Goal: Task Accomplishment & Management: Manage account settings

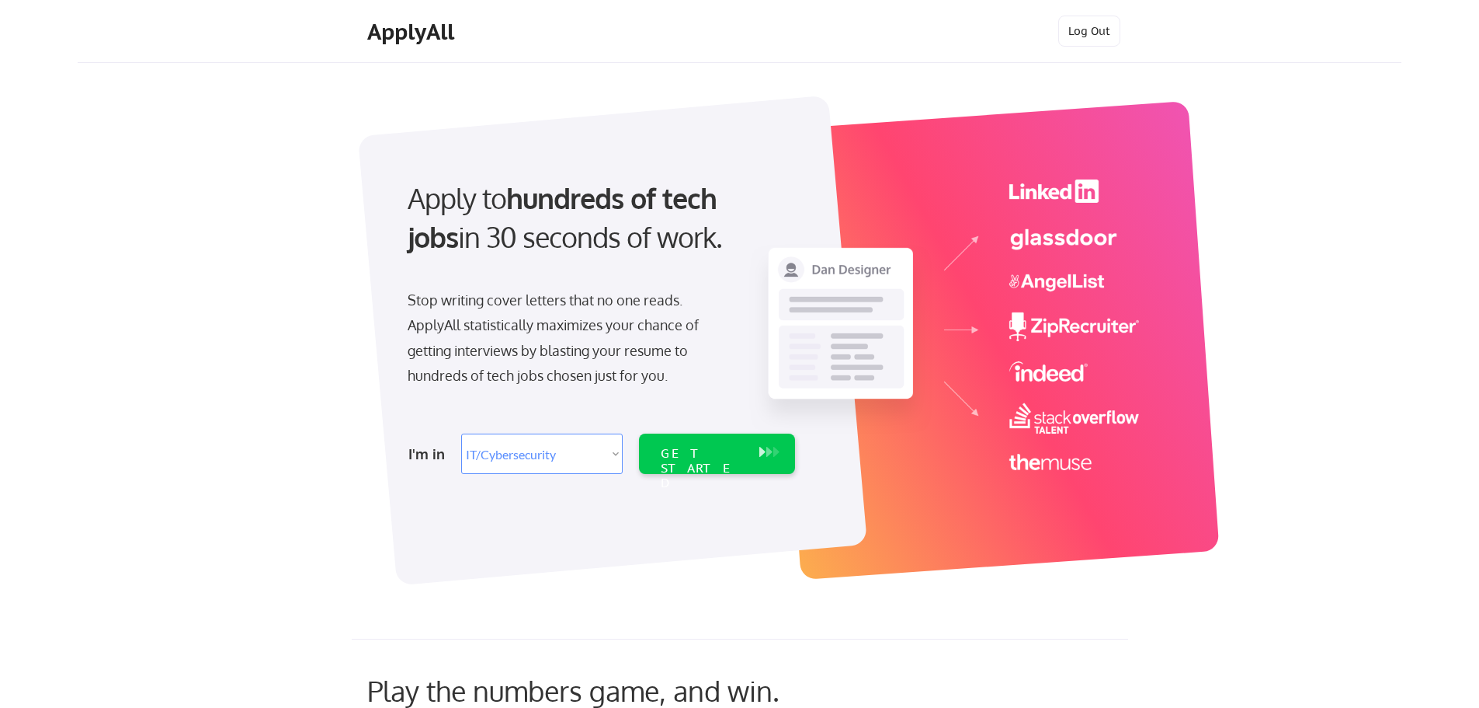
select select ""it_security""
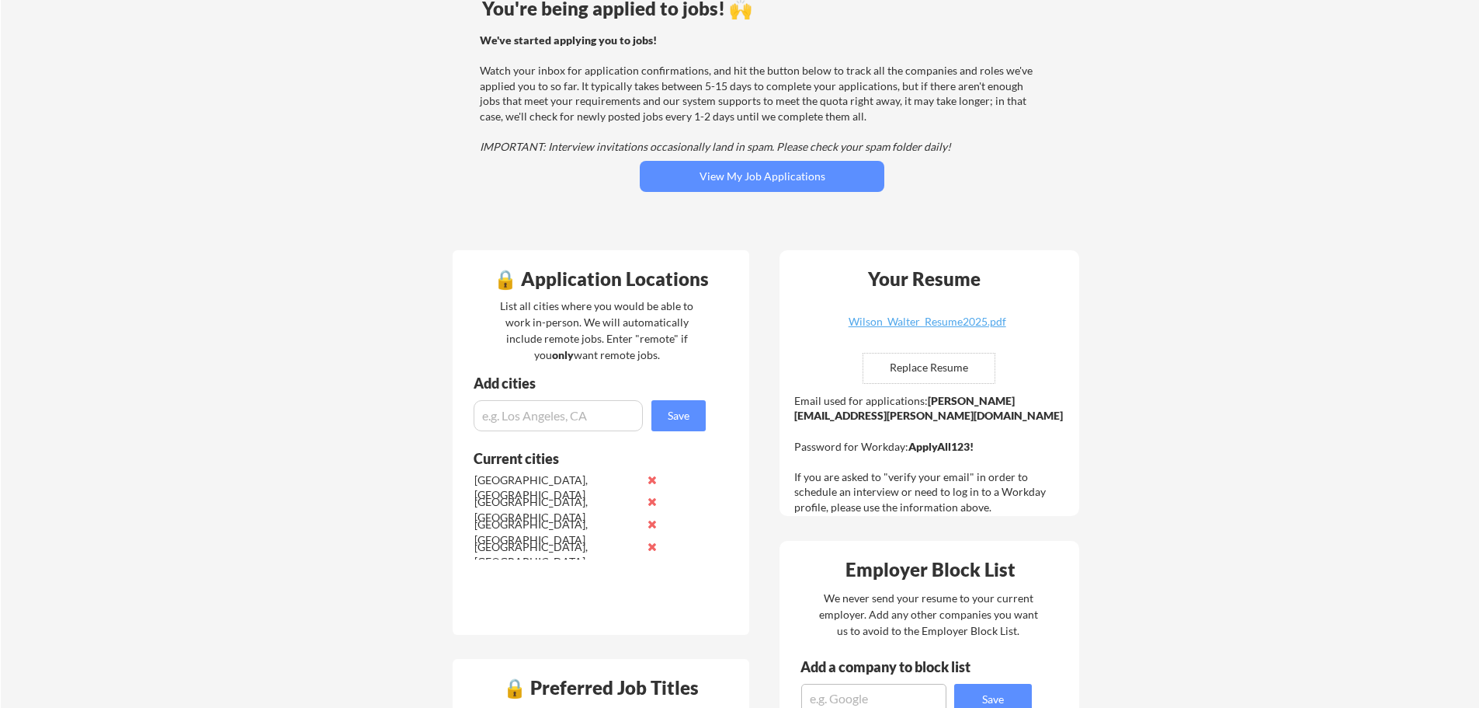
scroll to position [155, 0]
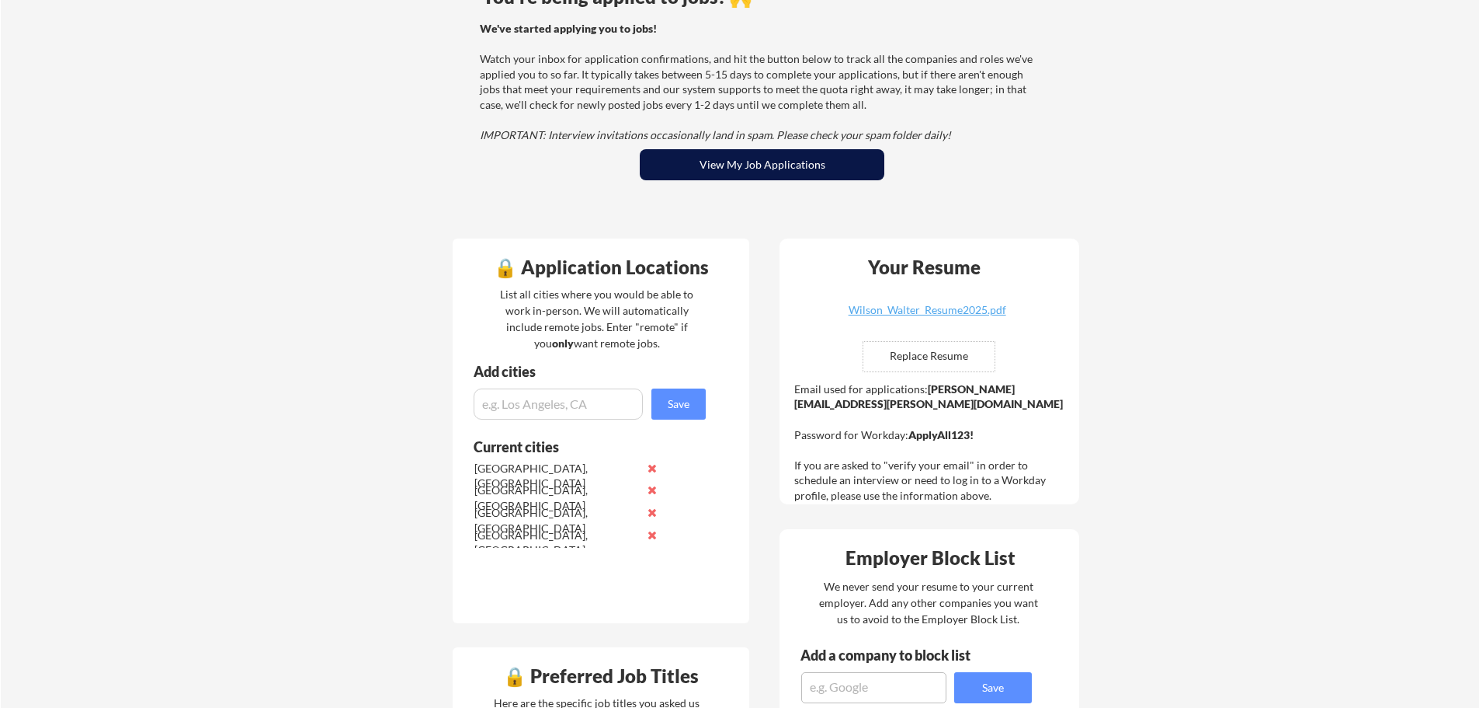
click at [789, 171] on button "View My Job Applications" at bounding box center [762, 164] width 245 height 31
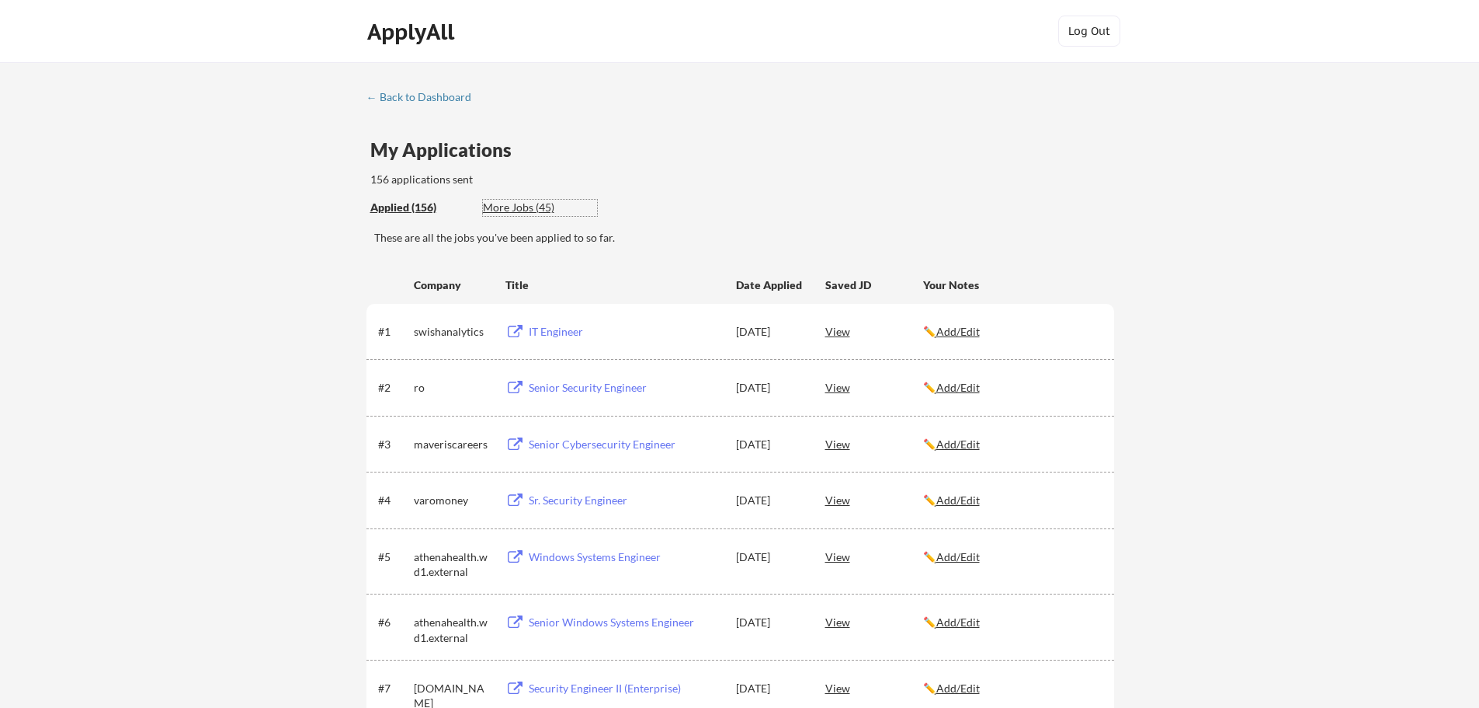
click at [516, 208] on div "More Jobs (45)" at bounding box center [540, 208] width 114 height 16
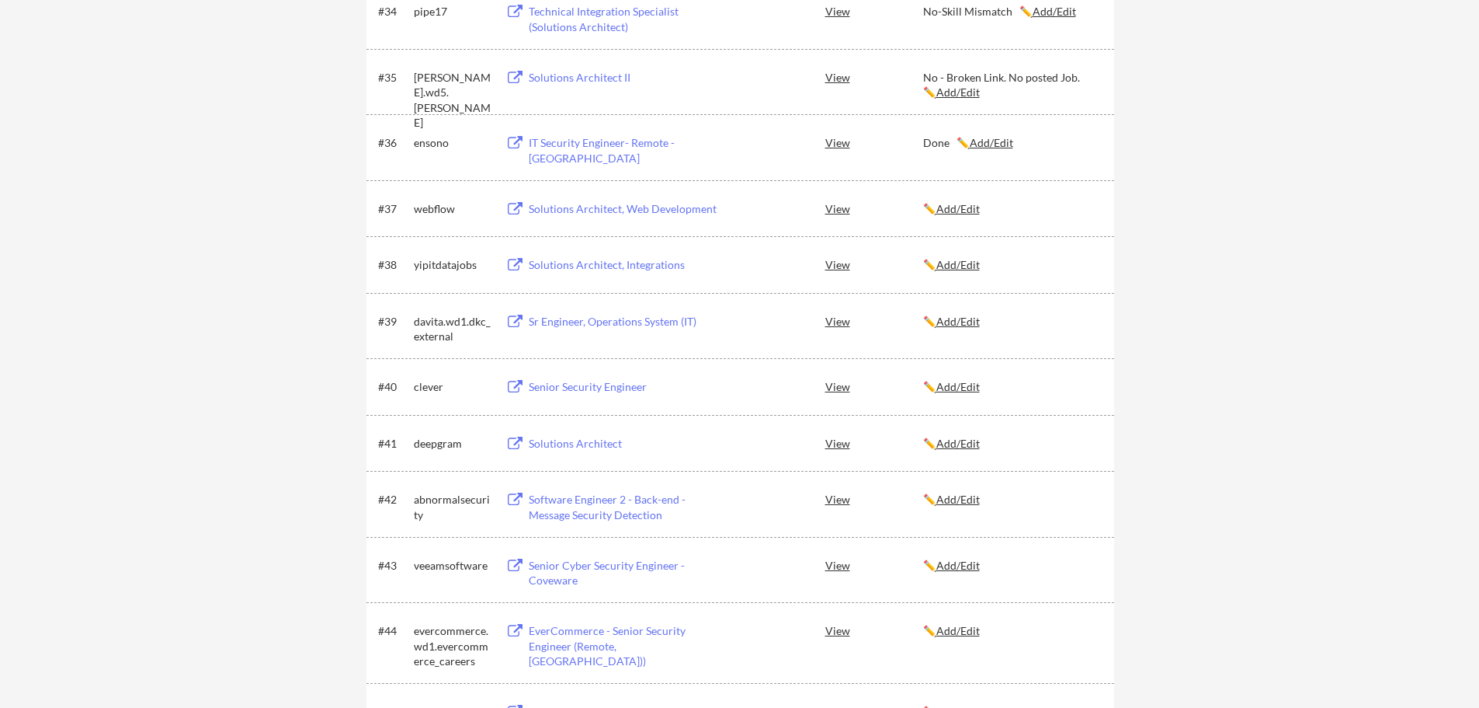
scroll to position [2330, 0]
click at [509, 321] on button at bounding box center [515, 321] width 19 height 15
click at [967, 325] on u "Add/Edit" at bounding box center [958, 320] width 43 height 13
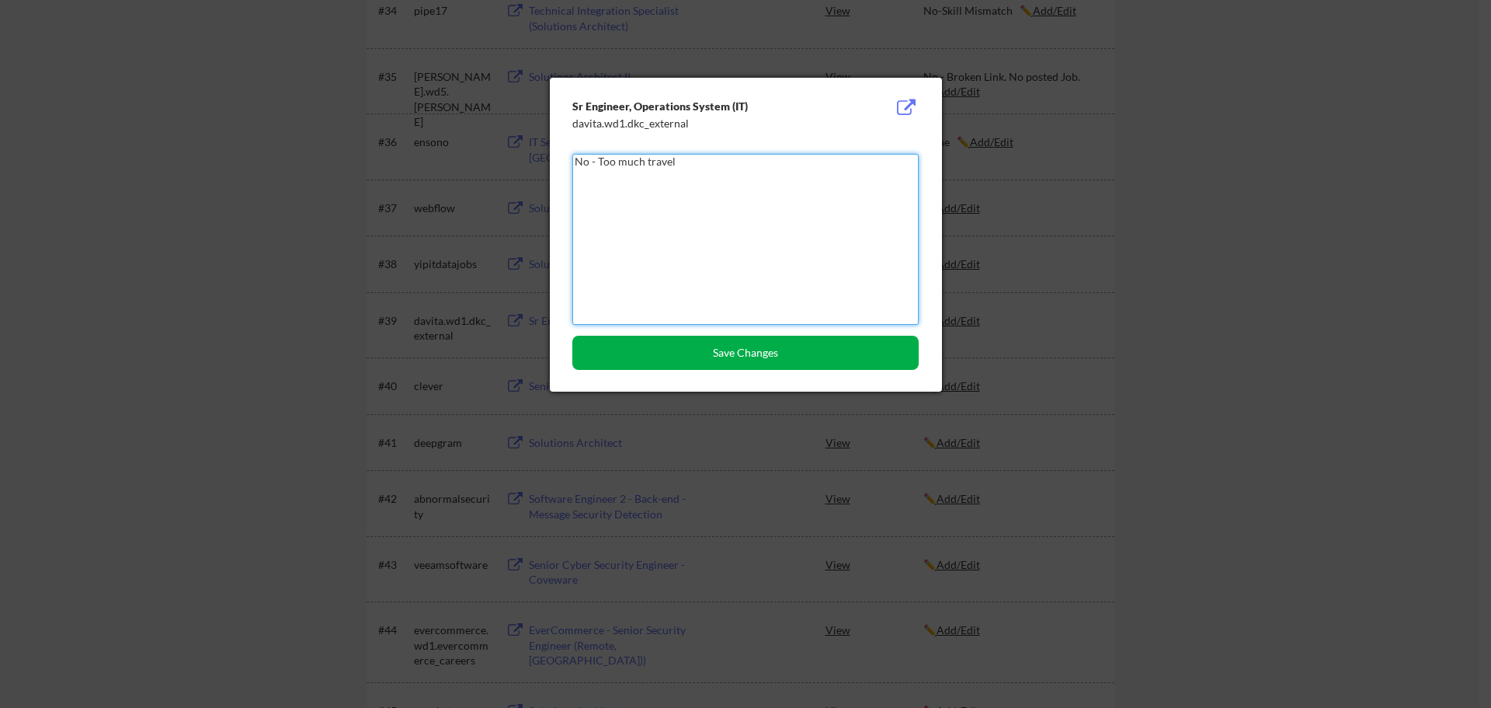
type textarea "No - Too much travel"
click at [781, 349] on button "Save Changes" at bounding box center [745, 353] width 346 height 34
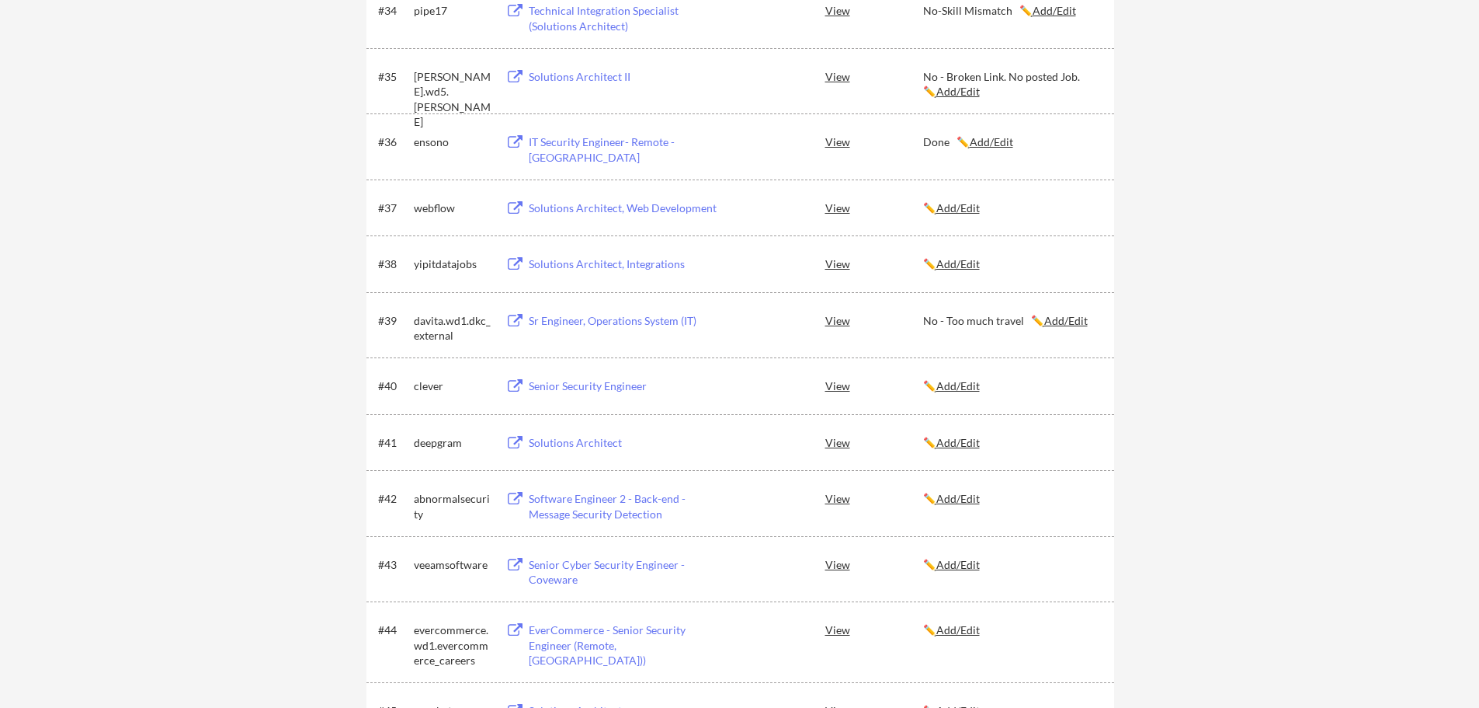
click at [509, 213] on button at bounding box center [515, 208] width 19 height 15
click at [968, 203] on u "Add/Edit" at bounding box center [958, 207] width 43 height 13
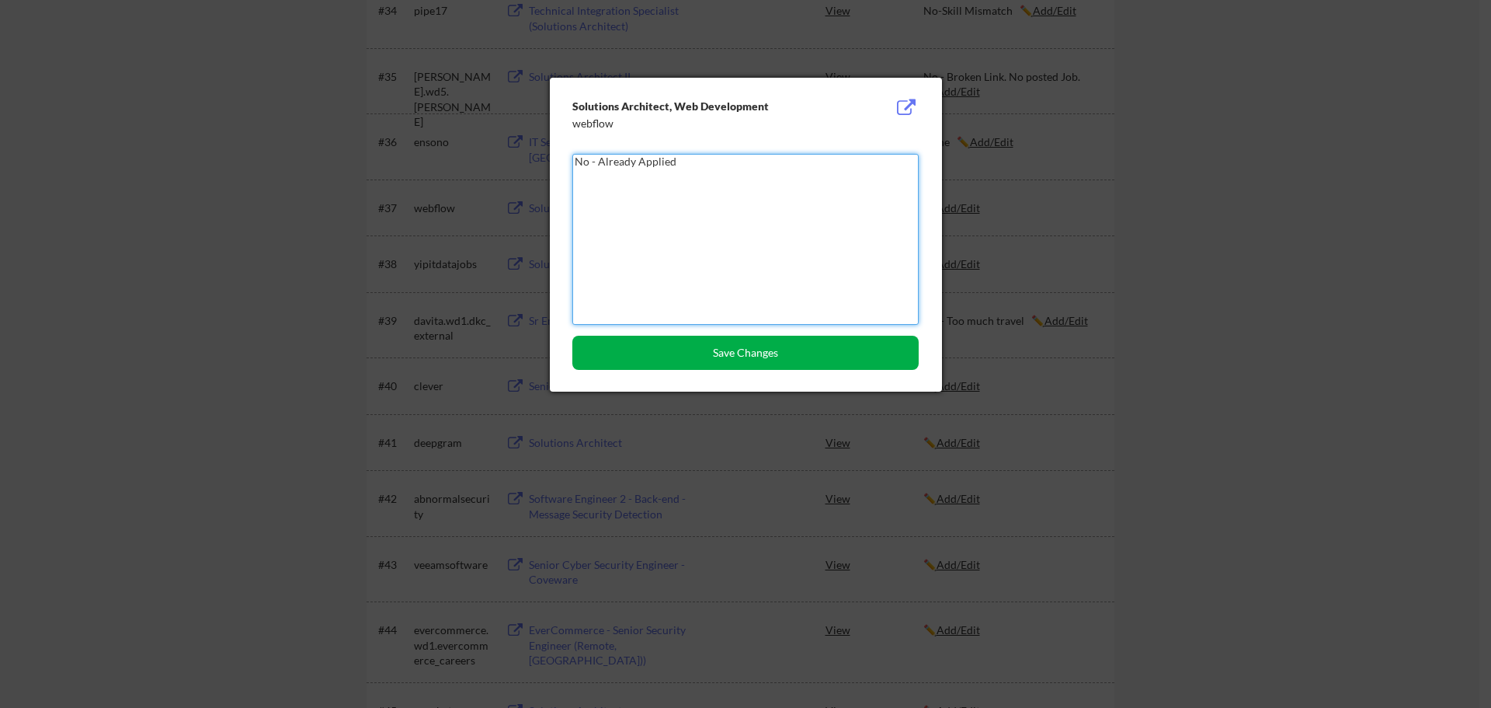
type textarea "No - Already Applied"
click at [740, 356] on button "Save Changes" at bounding box center [745, 353] width 346 height 34
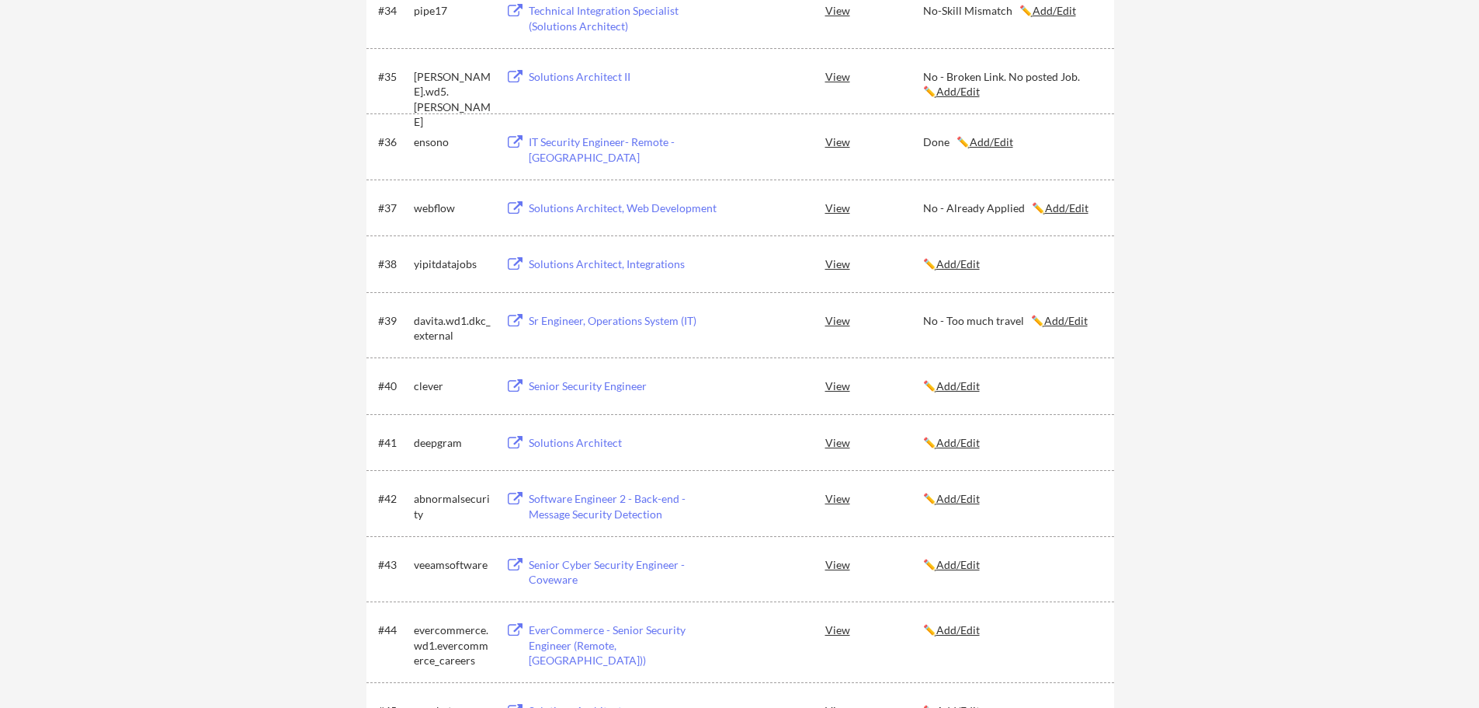
click at [514, 261] on button at bounding box center [515, 264] width 19 height 15
click at [963, 266] on u "Add/Edit" at bounding box center [958, 263] width 43 height 13
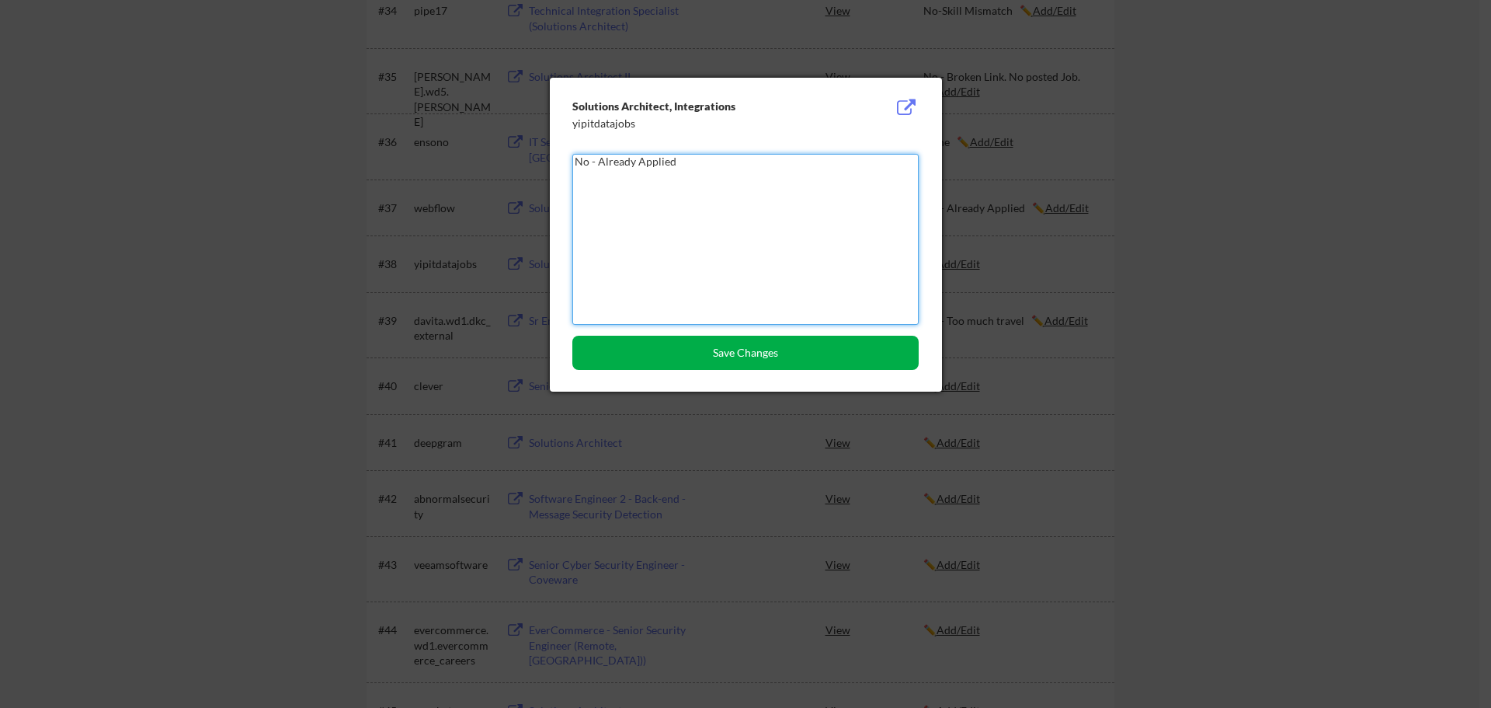
type textarea "No - Already Applied"
click at [794, 351] on button "Save Changes" at bounding box center [745, 353] width 346 height 34
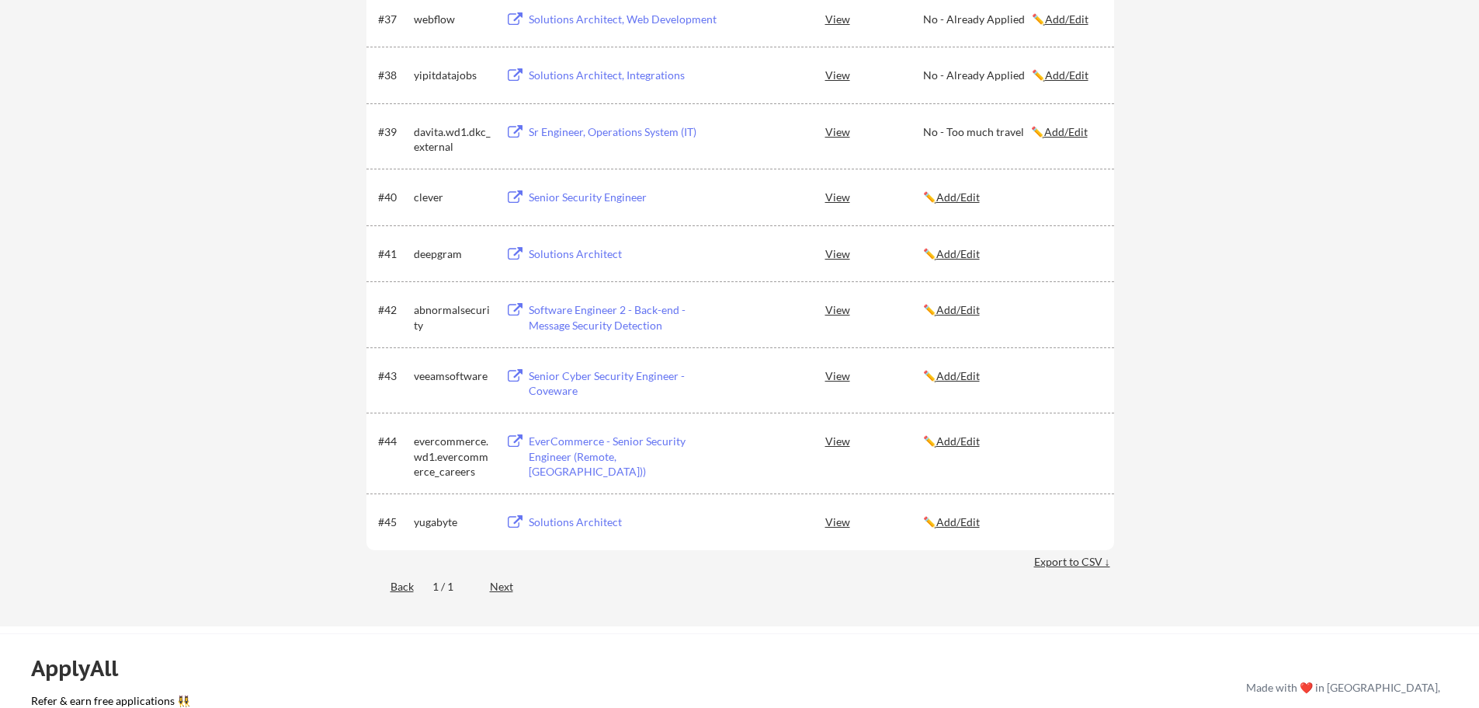
scroll to position [2537, 0]
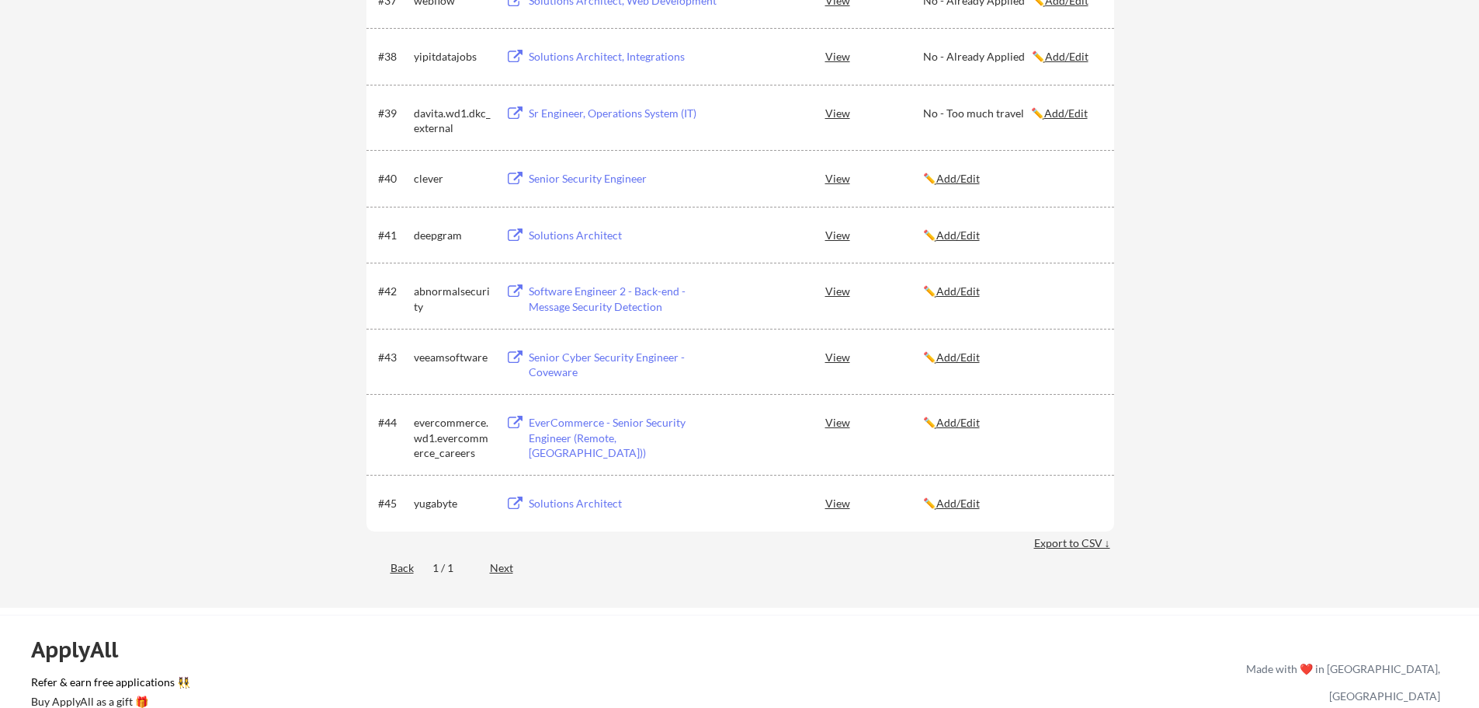
click at [513, 183] on button at bounding box center [515, 179] width 19 height 15
click at [968, 181] on u "Add/Edit" at bounding box center [958, 178] width 43 height 13
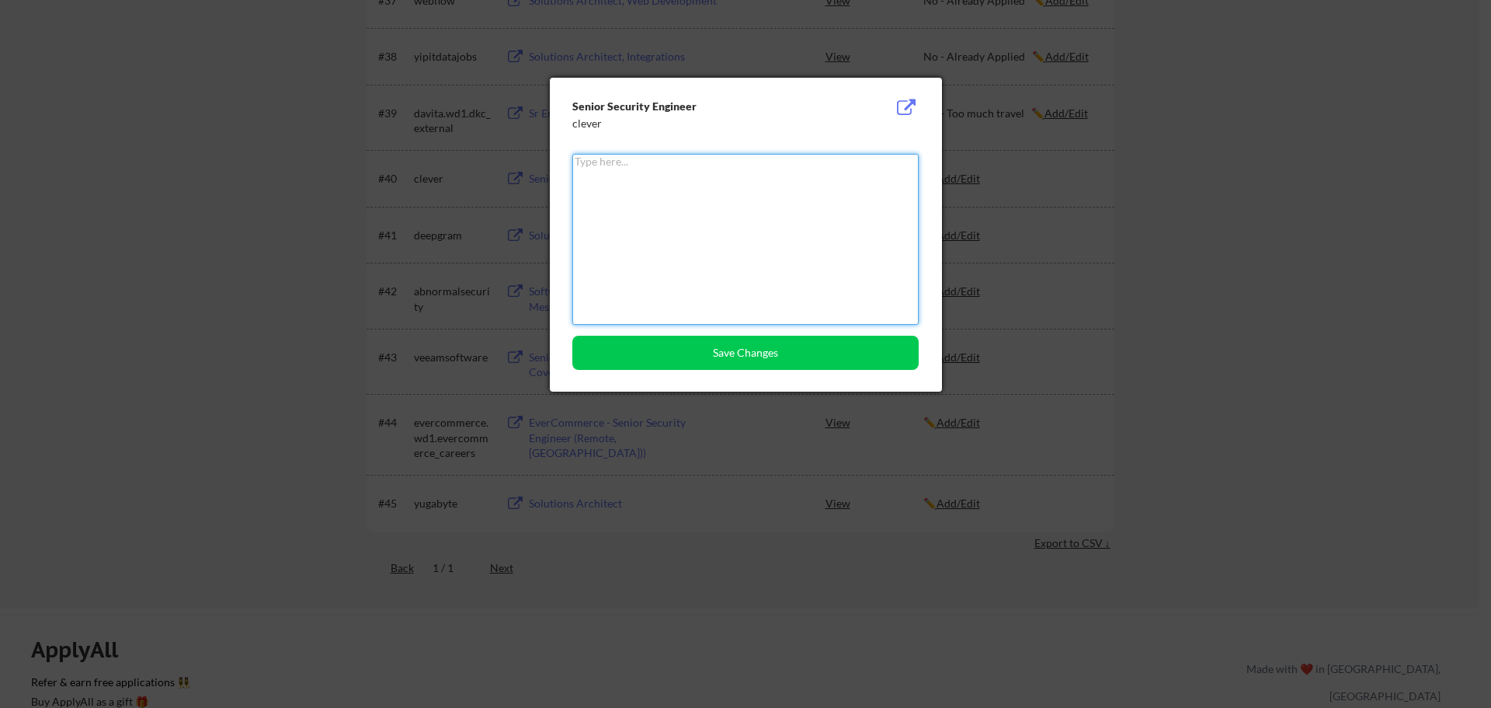
click at [687, 198] on textarea at bounding box center [745, 239] width 346 height 171
click at [1198, 184] on div at bounding box center [745, 354] width 1491 height 708
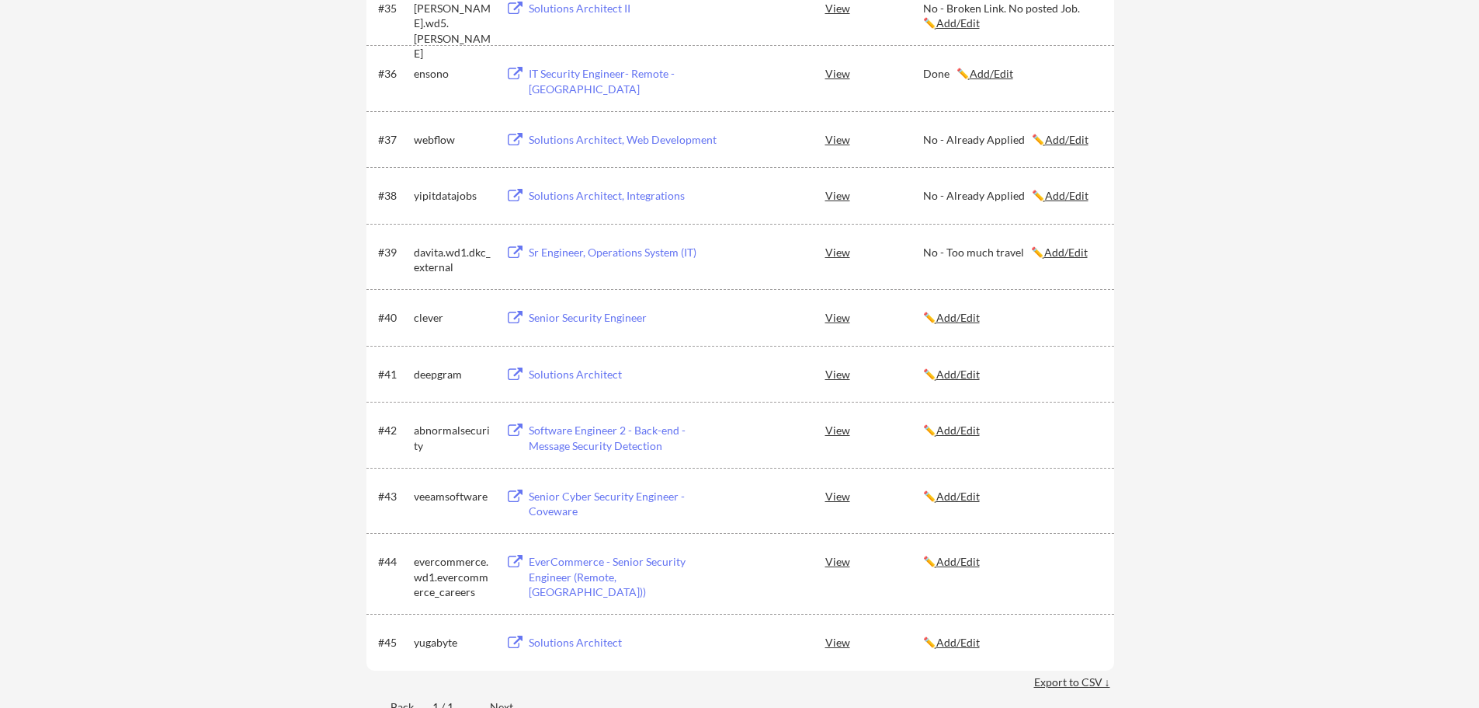
scroll to position [2485, 0]
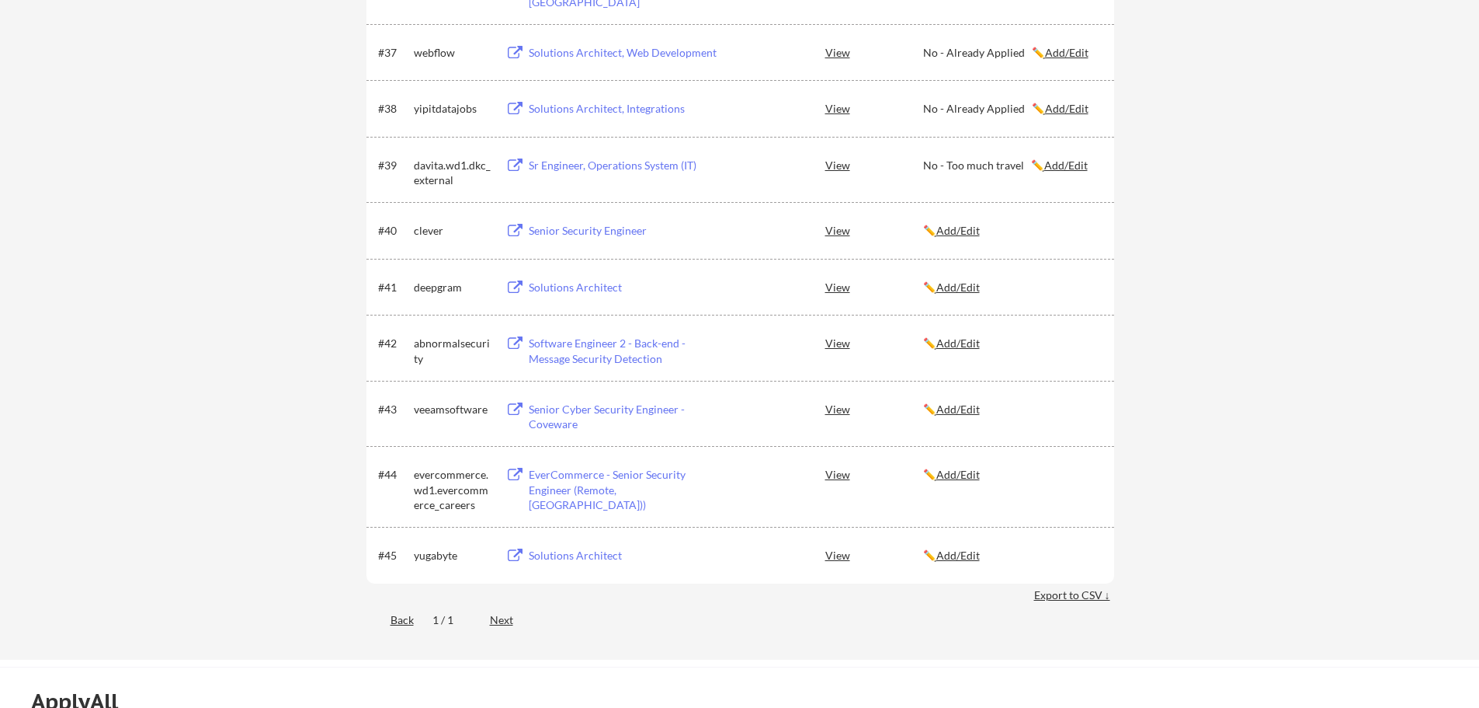
click at [961, 238] on div "✏️ Add/Edit" at bounding box center [1011, 231] width 177 height 16
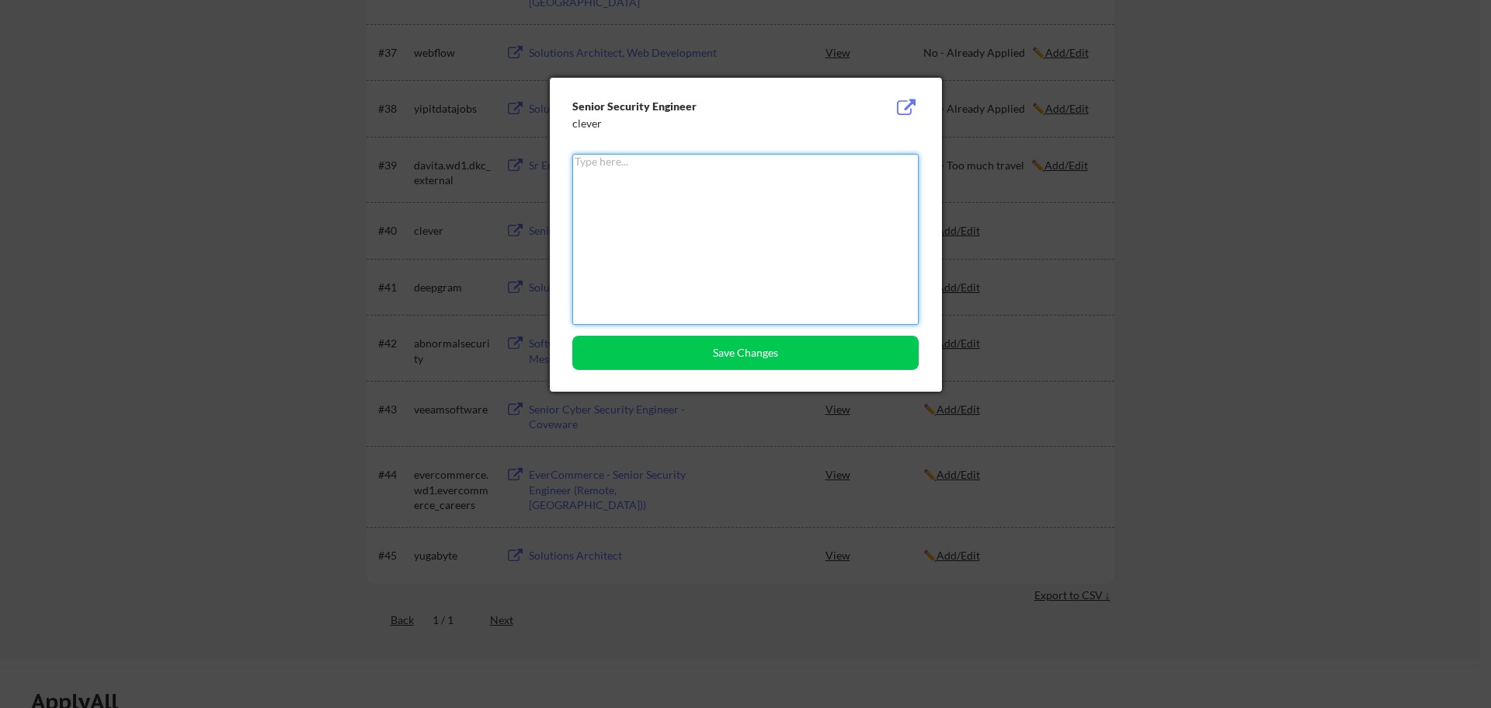
click at [599, 180] on textarea at bounding box center [745, 239] width 346 height 171
type textarea "Done"
click at [697, 349] on button "Save Changes" at bounding box center [745, 353] width 346 height 34
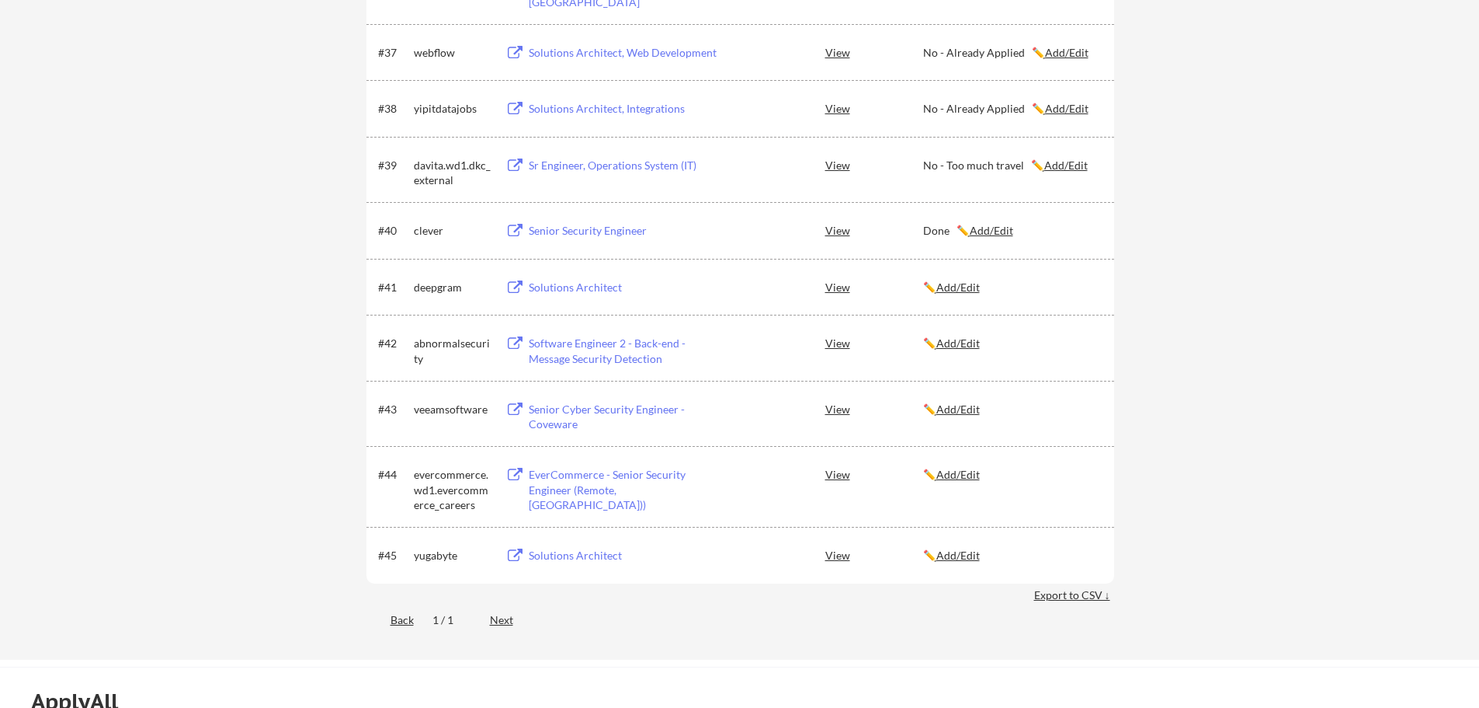
click at [510, 287] on button at bounding box center [515, 287] width 19 height 15
drag, startPoint x: 525, startPoint y: 290, endPoint x: 224, endPoint y: 370, distance: 311.8
click at [515, 289] on button at bounding box center [515, 287] width 19 height 15
